Goal: Navigation & Orientation: Find specific page/section

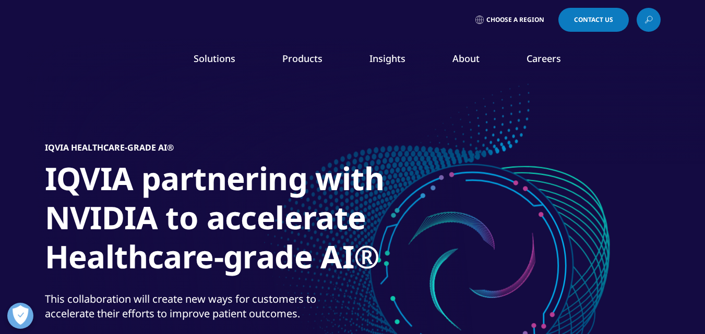
click at [468, 63] on link "About" at bounding box center [465, 58] width 27 height 13
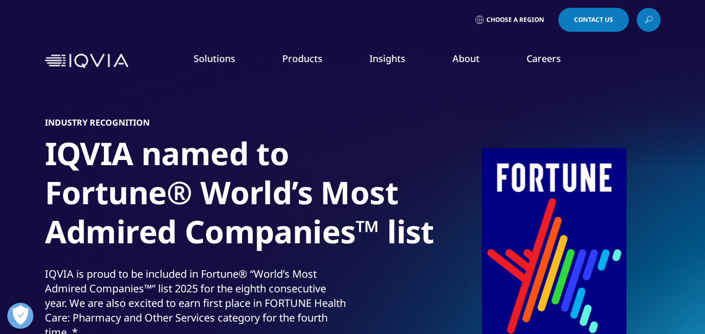
click at [468, 63] on link "About" at bounding box center [465, 58] width 27 height 13
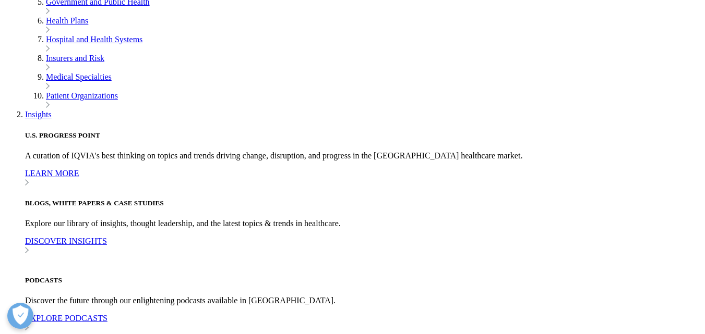
scroll to position [2429, 0]
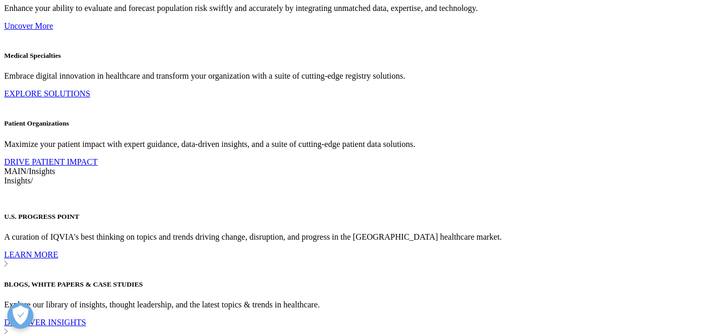
click at [480, 221] on link "Careers" at bounding box center [479, 226] width 31 height 11
